Goal: Check status

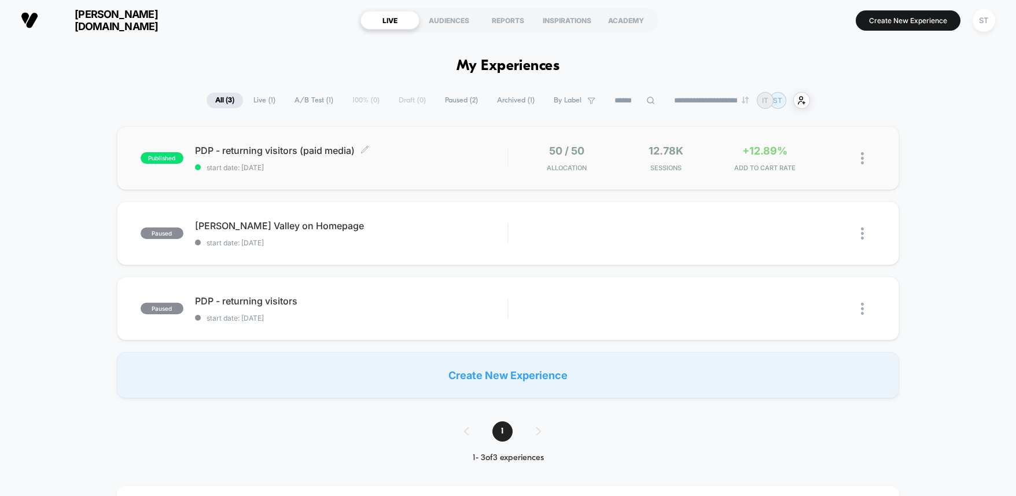
click at [398, 164] on span "start date: [DATE]" at bounding box center [351, 167] width 312 height 9
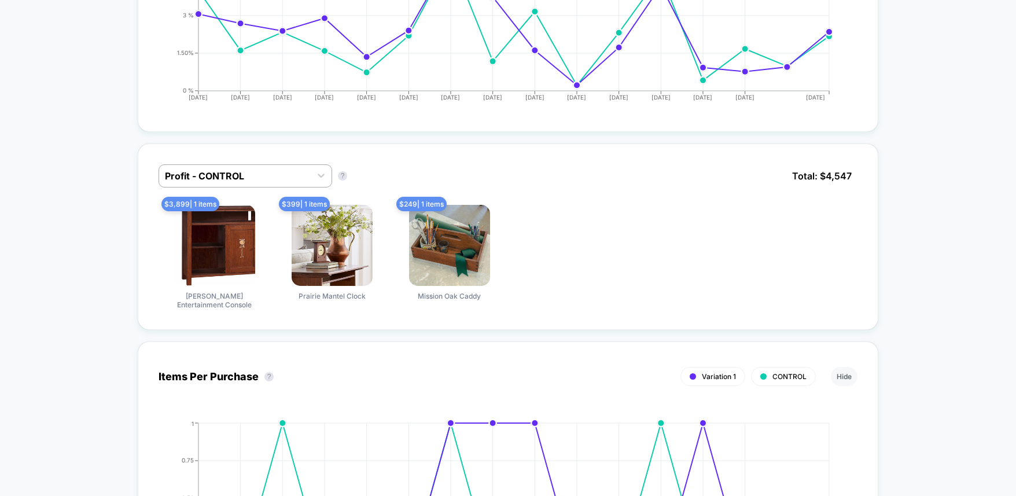
scroll to position [514, 0]
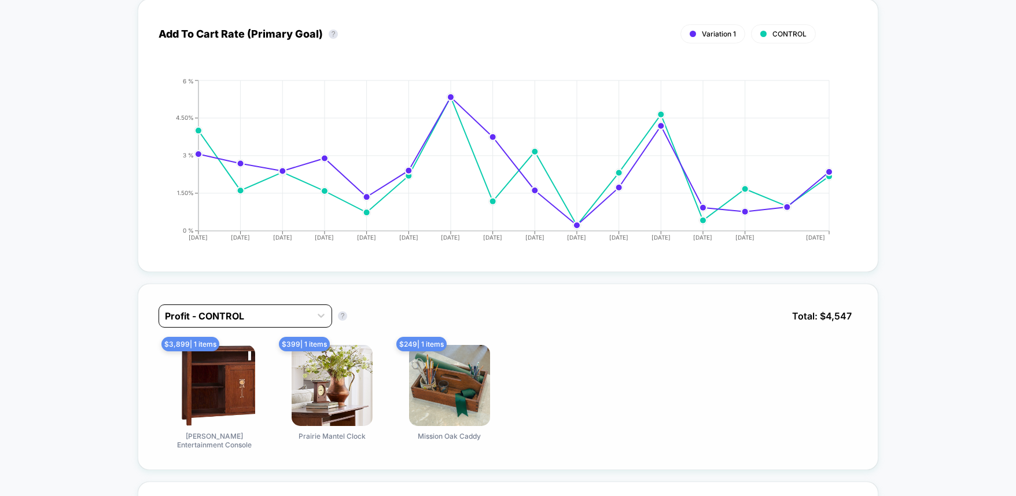
click at [207, 309] on div at bounding box center [235, 316] width 140 height 14
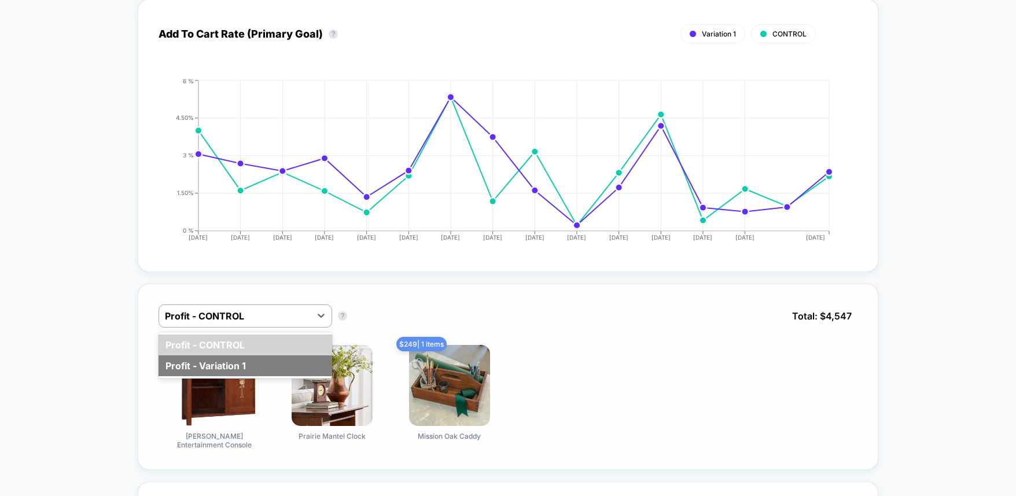
click at [219, 355] on div "Profit - Variation 1" at bounding box center [246, 365] width 174 height 21
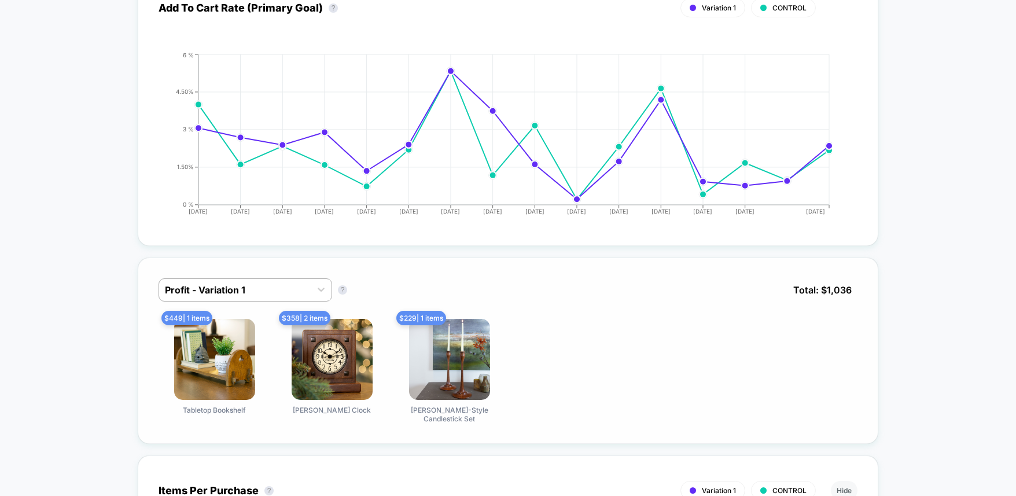
scroll to position [540, 0]
